Goal: Check status: Check status

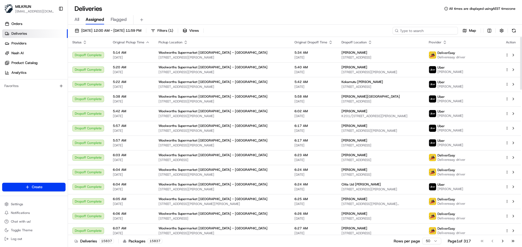
click at [347, 32] on input at bounding box center [424, 31] width 65 height 8
paste input "06e0414e-e6cb-4142-b4e9-9575f5f9d713"
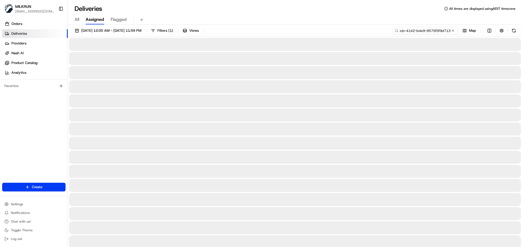
type input "06e0414e-e6cb-4142-b4e9-9575f5f9d713"
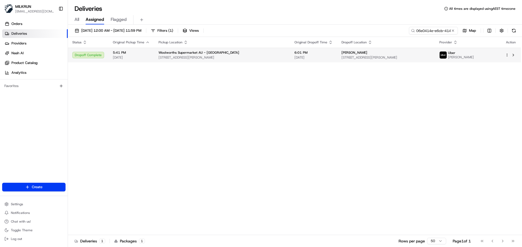
click at [240, 57] on span "[STREET_ADDRESS][PERSON_NAME]" at bounding box center [221, 57] width 127 height 4
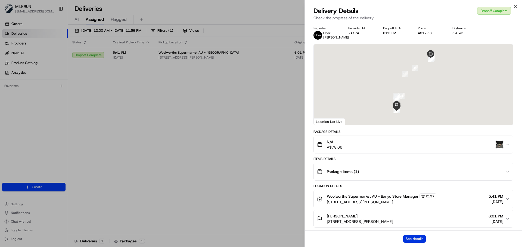
click at [347, 171] on button "See details" at bounding box center [414, 240] width 23 height 8
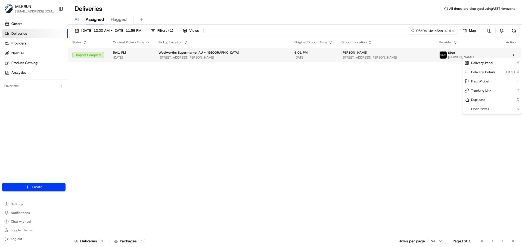
click at [347, 56] on html "MILKRUN [EMAIL_ADDRESS][DOMAIN_NAME] Toggle Sidebar Orders Deliveries Providers…" at bounding box center [261, 123] width 522 height 247
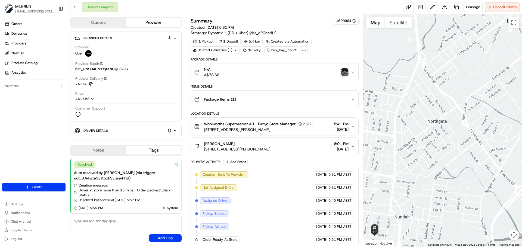
click at [344, 72] on img "button" at bounding box center [345, 72] width 8 height 8
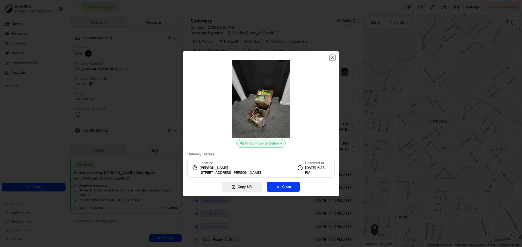
click at [333, 57] on icon "button" at bounding box center [332, 58] width 4 height 4
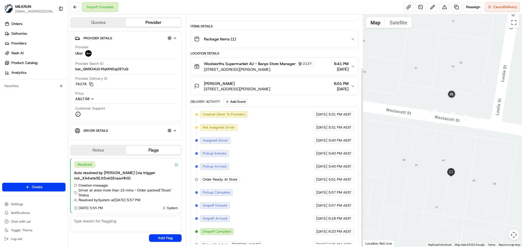
scroll to position [69, 0]
